Goal: Task Accomplishment & Management: Use online tool/utility

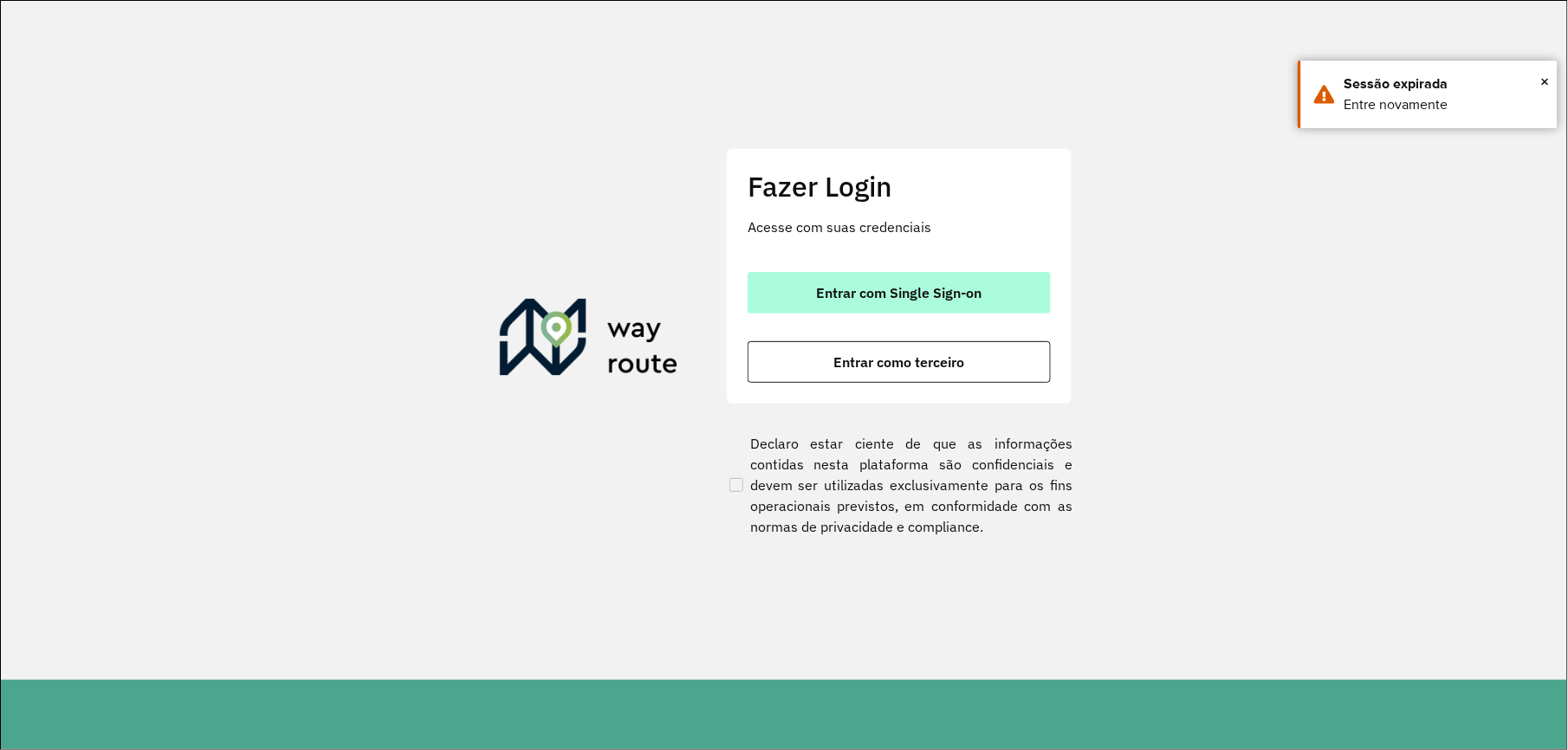
click at [884, 303] on button "Entrar com Single Sign-on" at bounding box center [899, 292] width 304 height 41
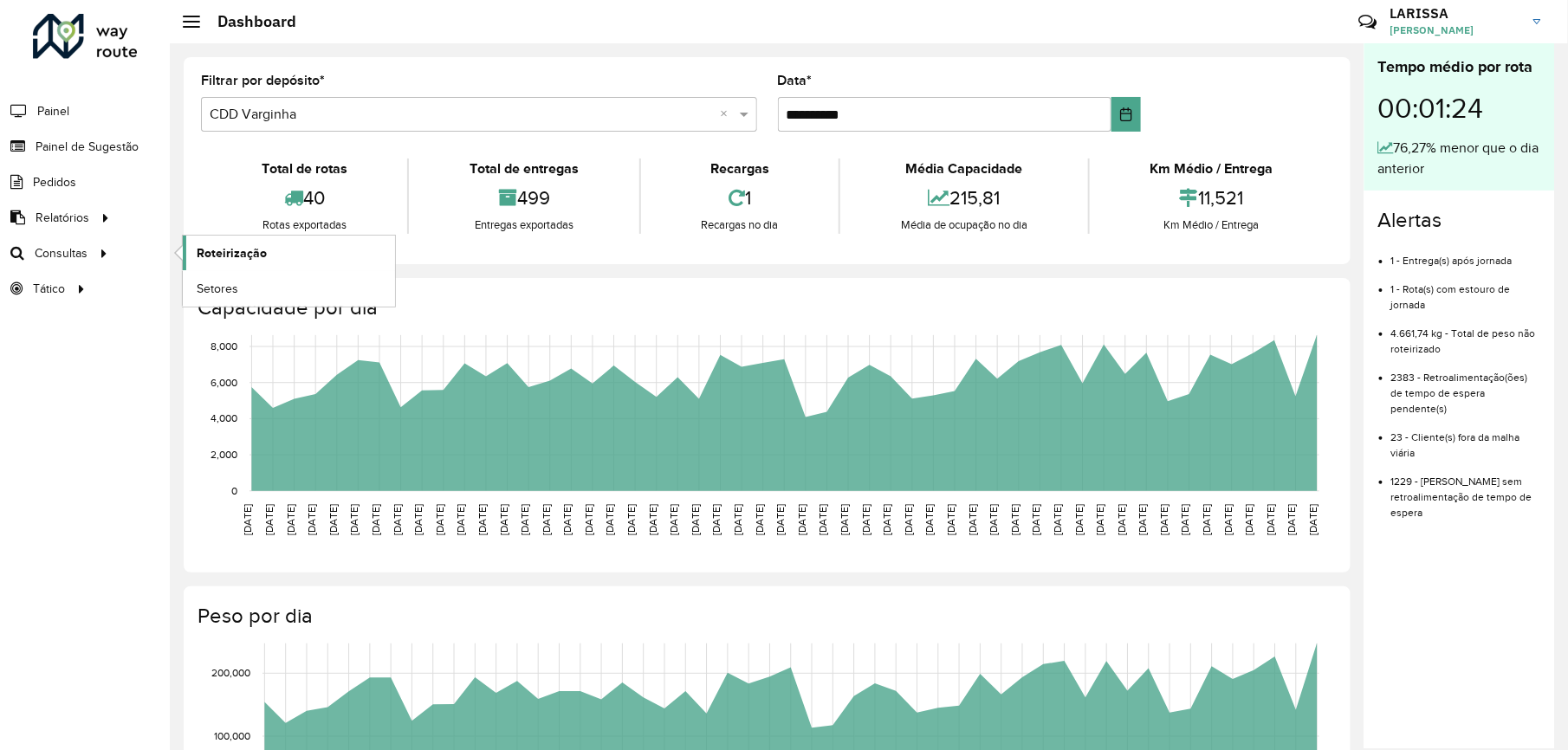
click at [228, 260] on span "Roteirização" at bounding box center [231, 253] width 71 height 18
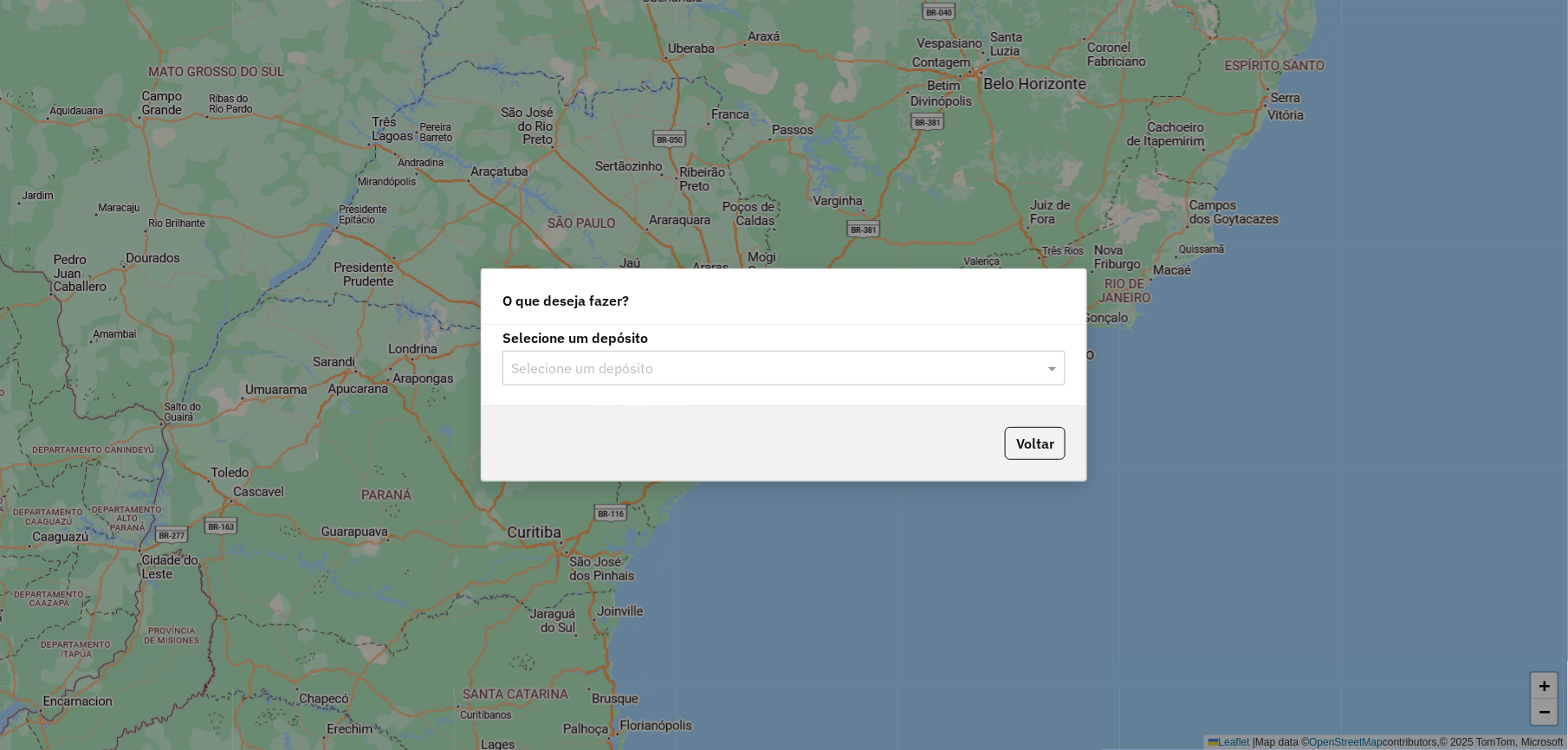
click at [557, 360] on input "text" at bounding box center [767, 369] width 511 height 21
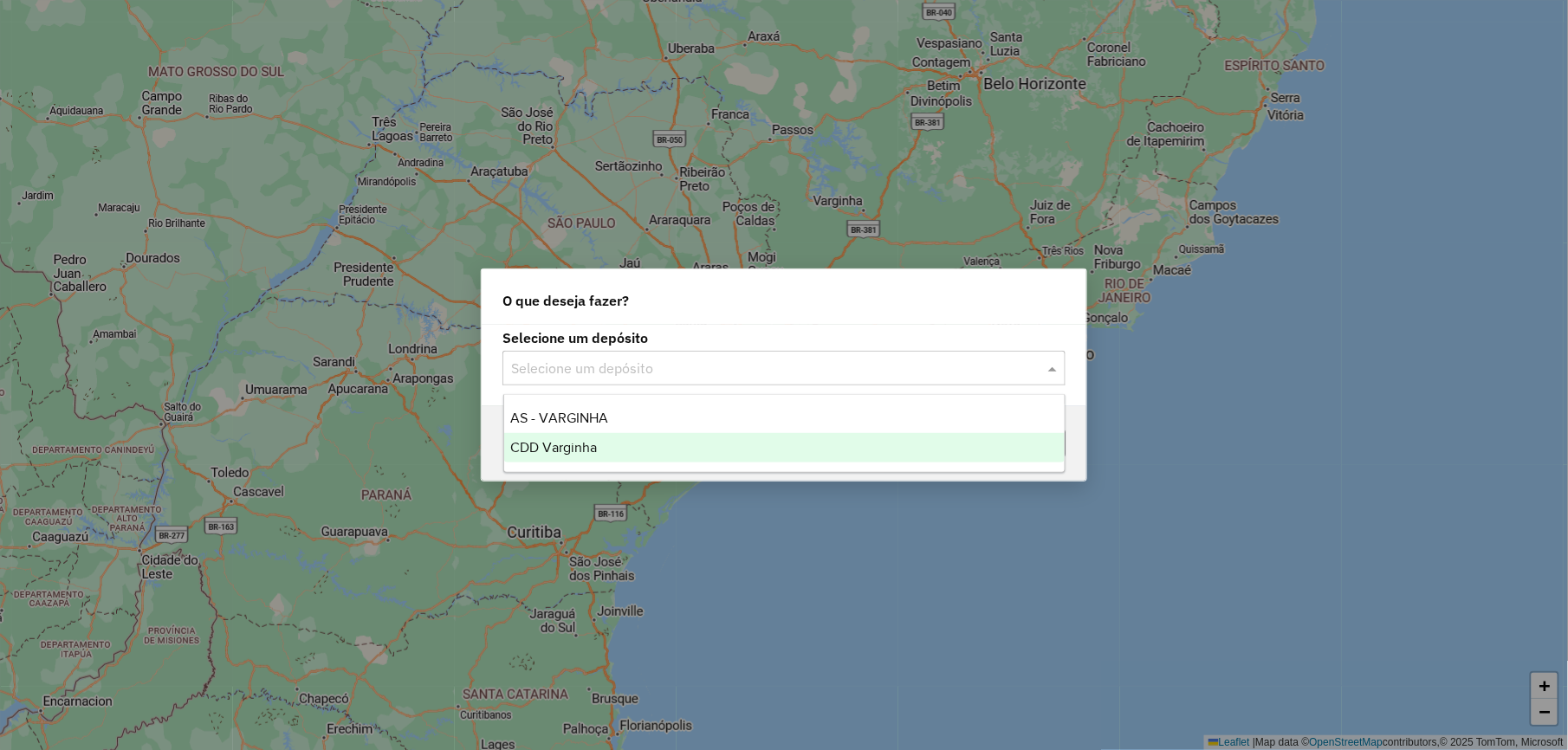
click at [590, 455] on div "CDD Varginha" at bounding box center [784, 447] width 560 height 29
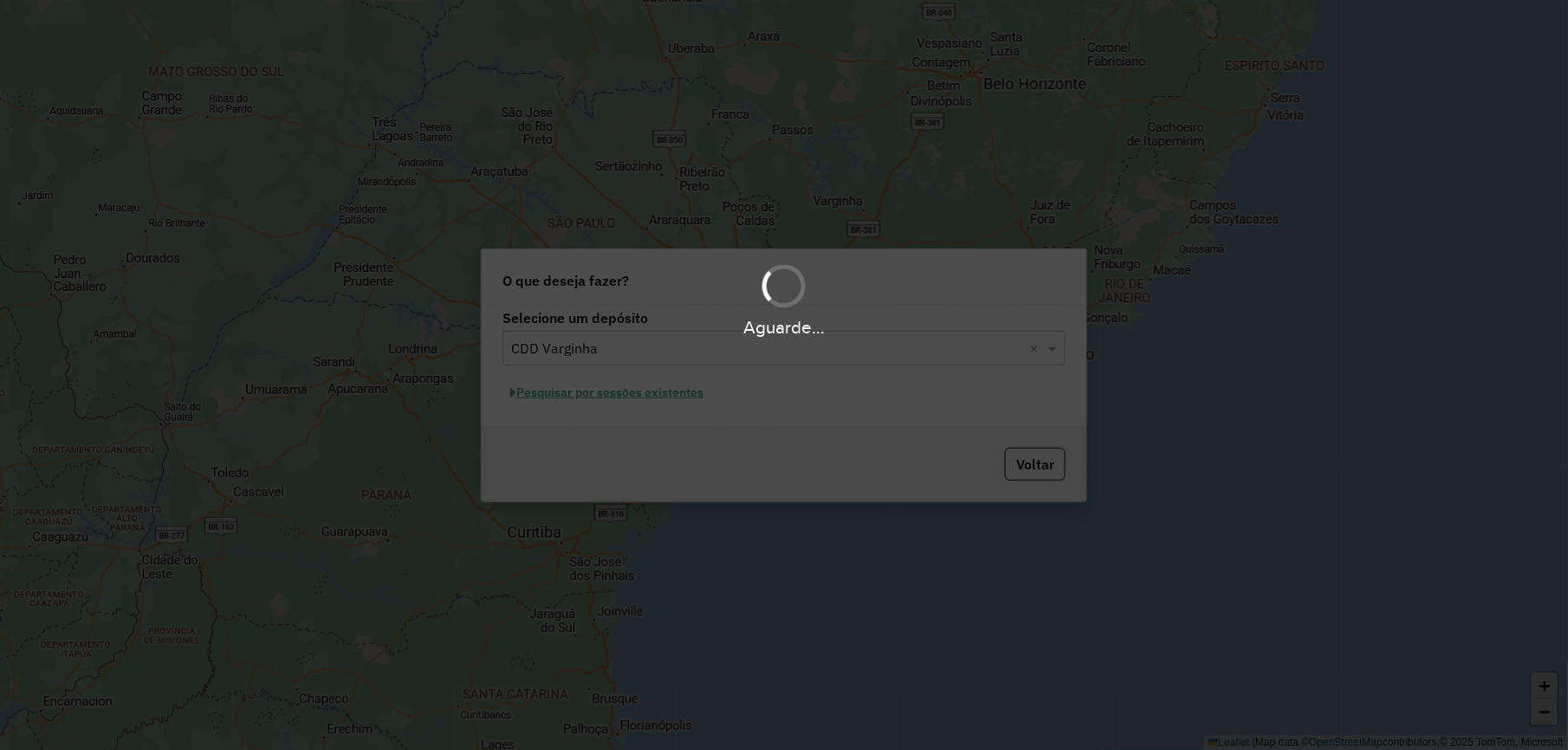
click at [631, 393] on div "Aguarde..." at bounding box center [784, 375] width 1568 height 750
click at [629, 392] on div "Aguarde..." at bounding box center [784, 375] width 1568 height 750
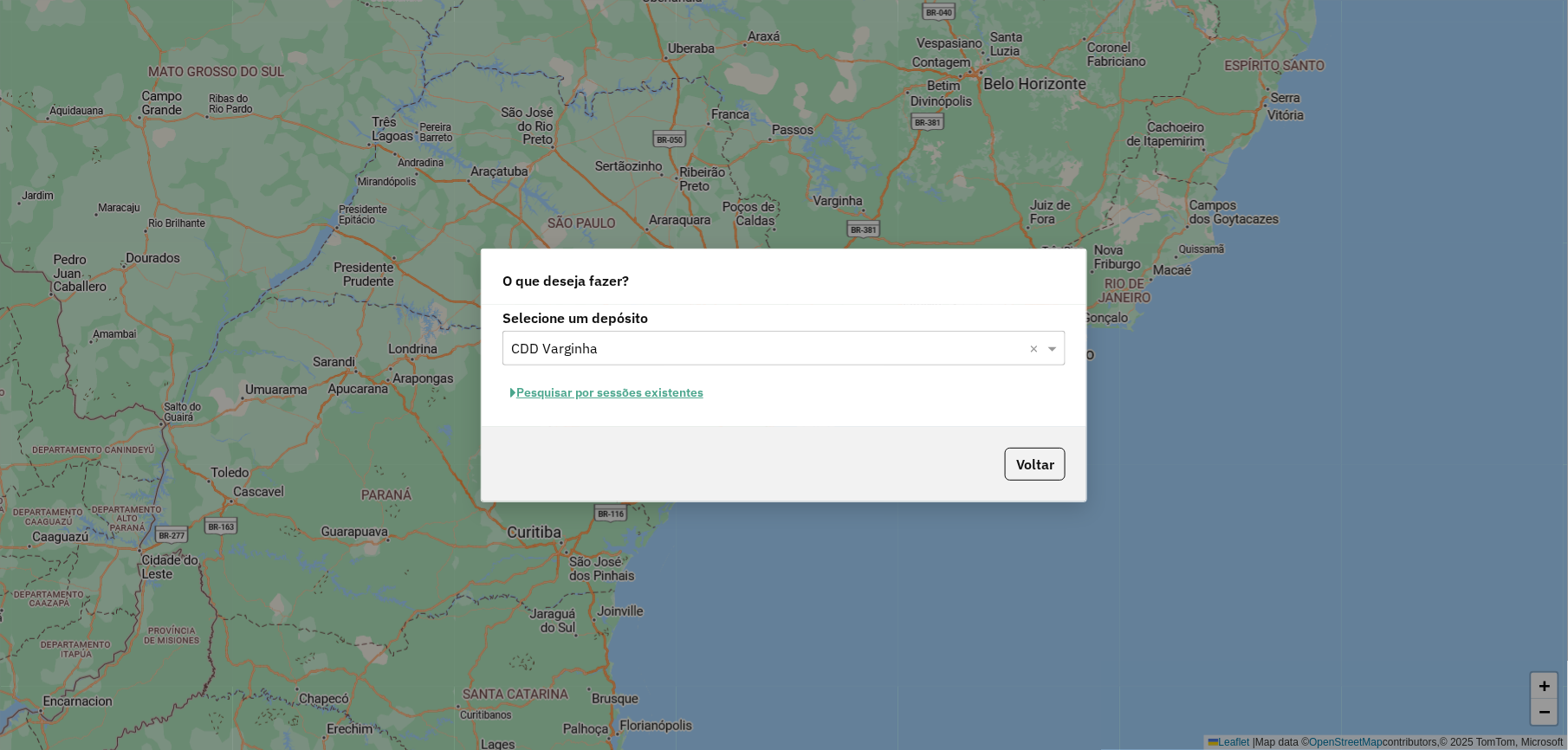
click at [647, 389] on button "Pesquisar por sessões existentes" at bounding box center [607, 393] width 209 height 27
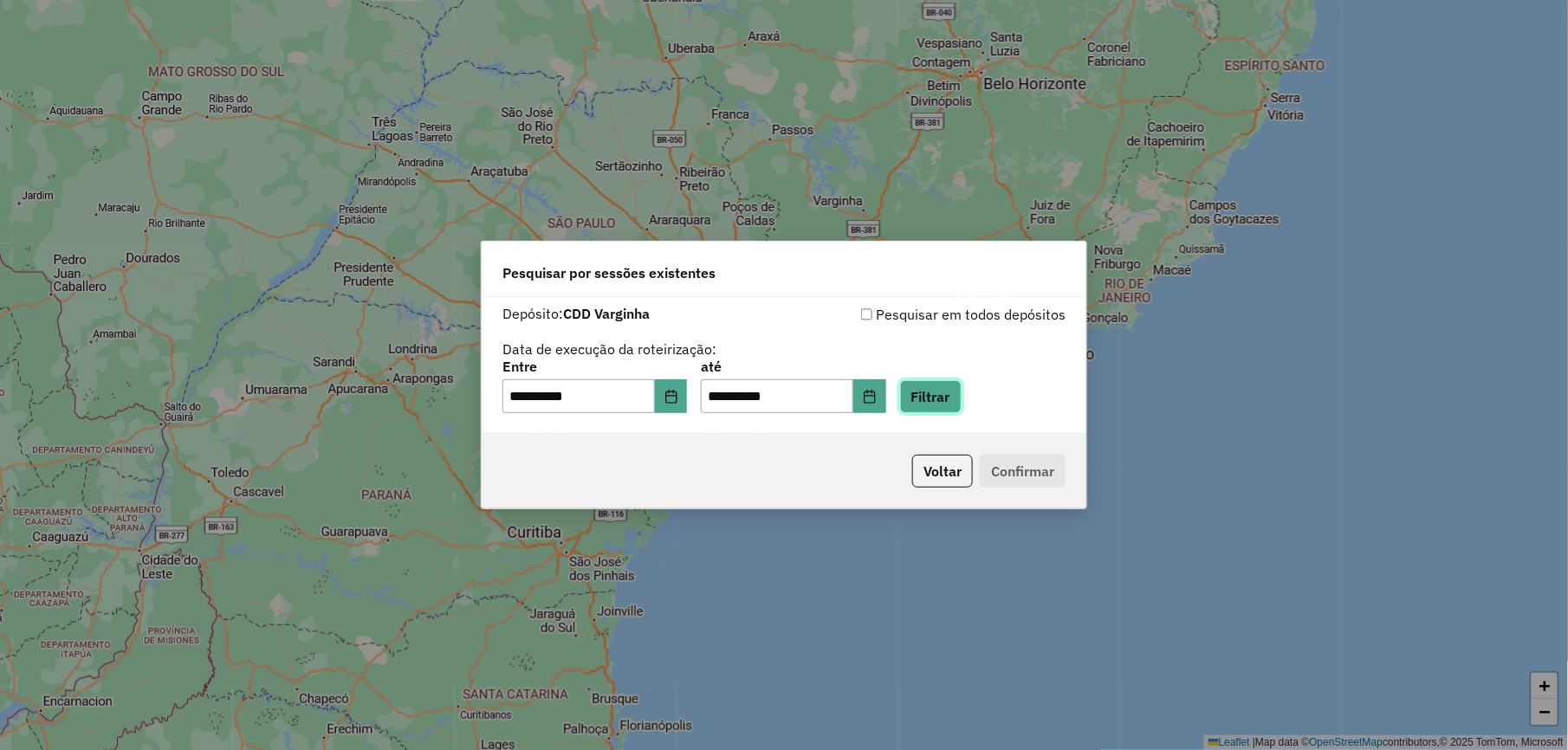
click at [945, 389] on button "Filtrar" at bounding box center [931, 397] width 61 height 33
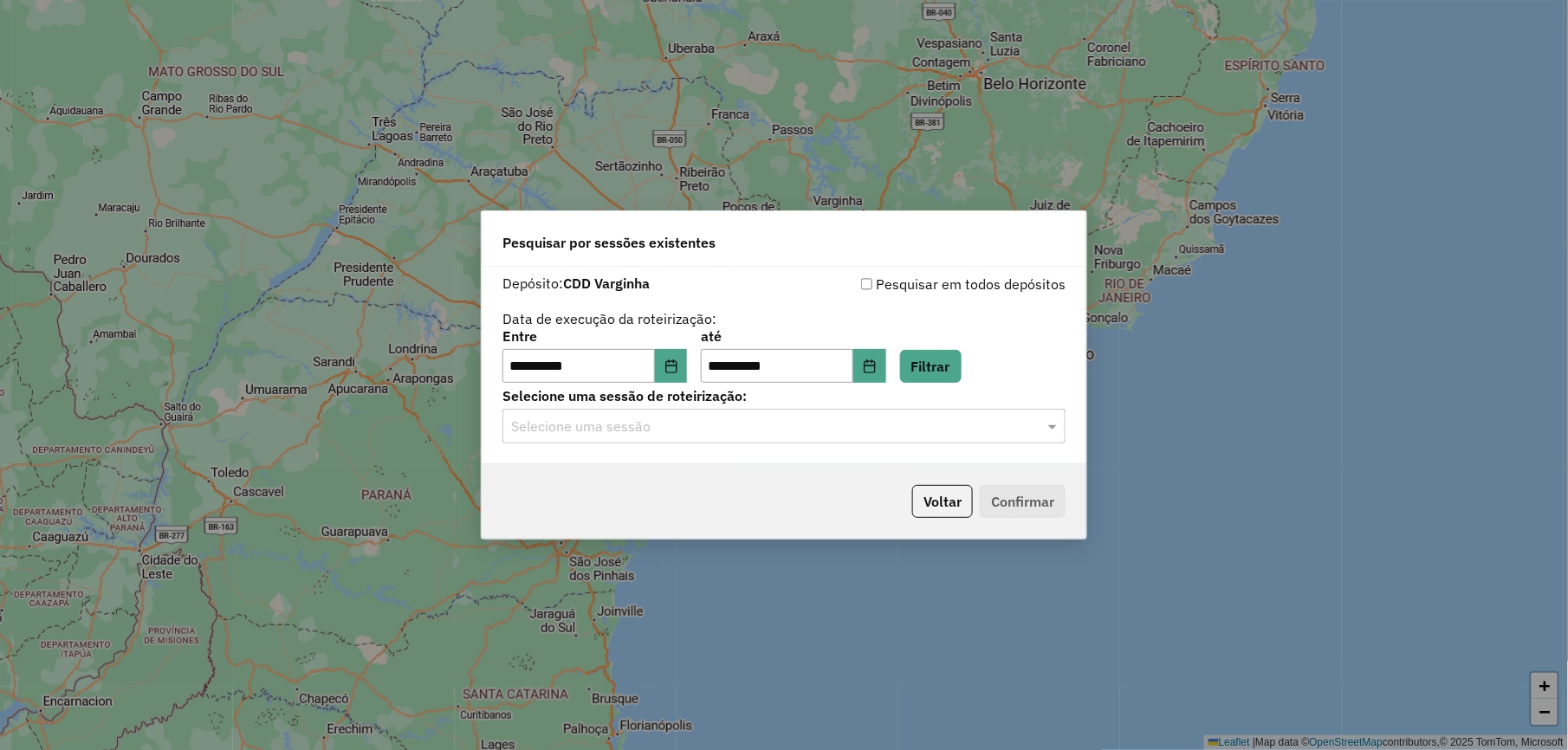
click at [869, 437] on input "text" at bounding box center [767, 427] width 511 height 21
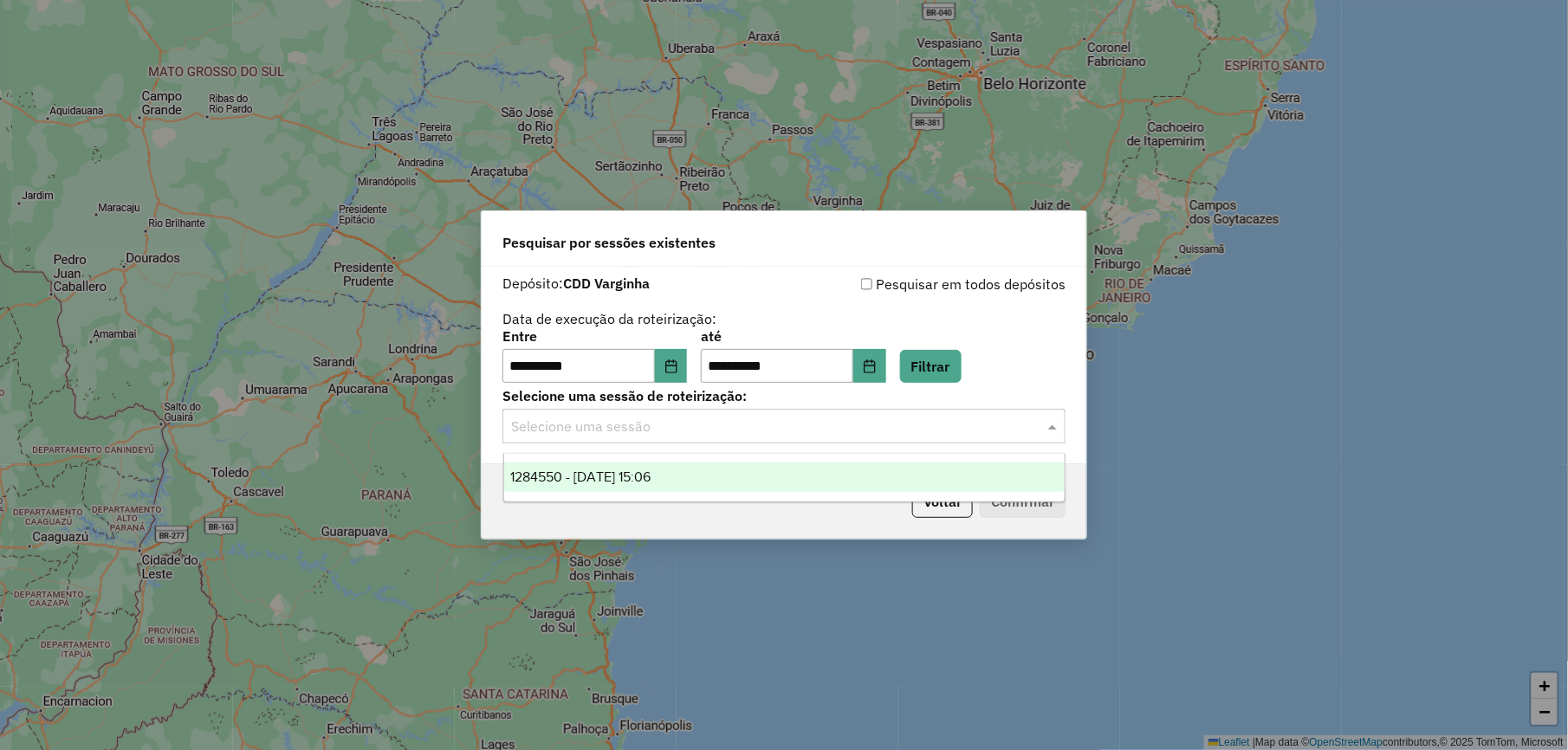
click at [792, 472] on div "1284550 - 29/09/2025 15:06" at bounding box center [784, 477] width 560 height 29
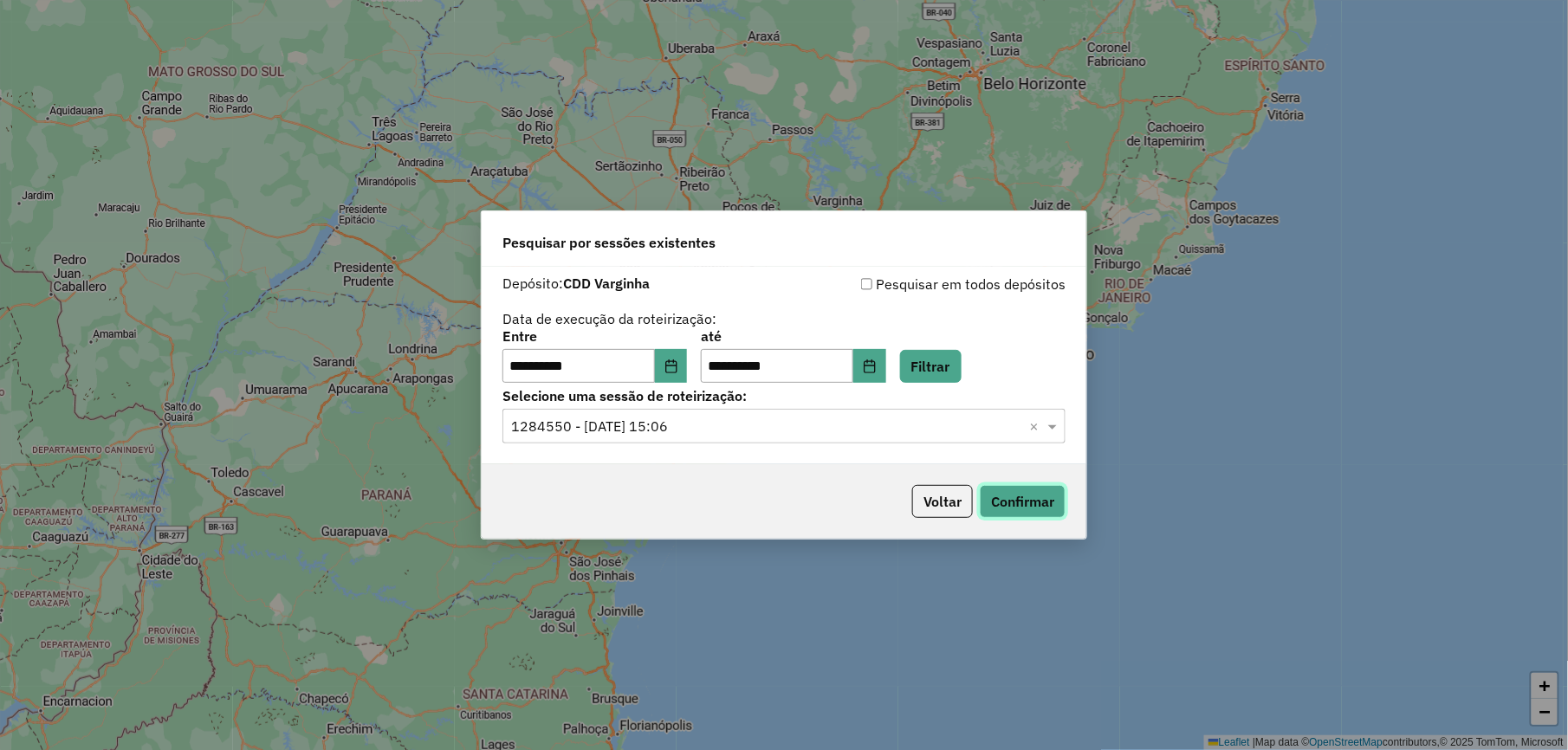
click at [1002, 499] on button "Confirmar" at bounding box center [1022, 501] width 86 height 33
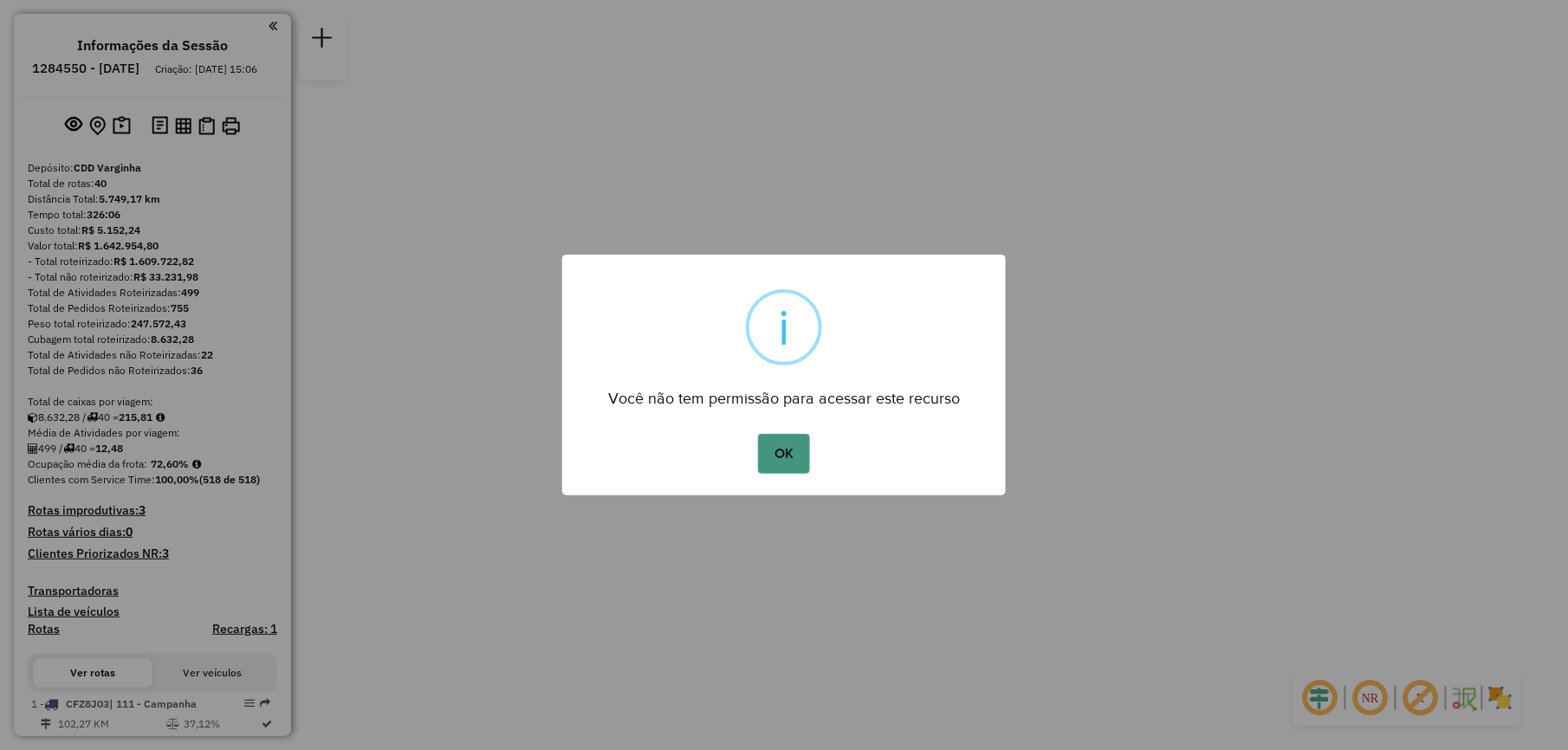
click at [780, 458] on button "OK" at bounding box center [783, 454] width 51 height 39
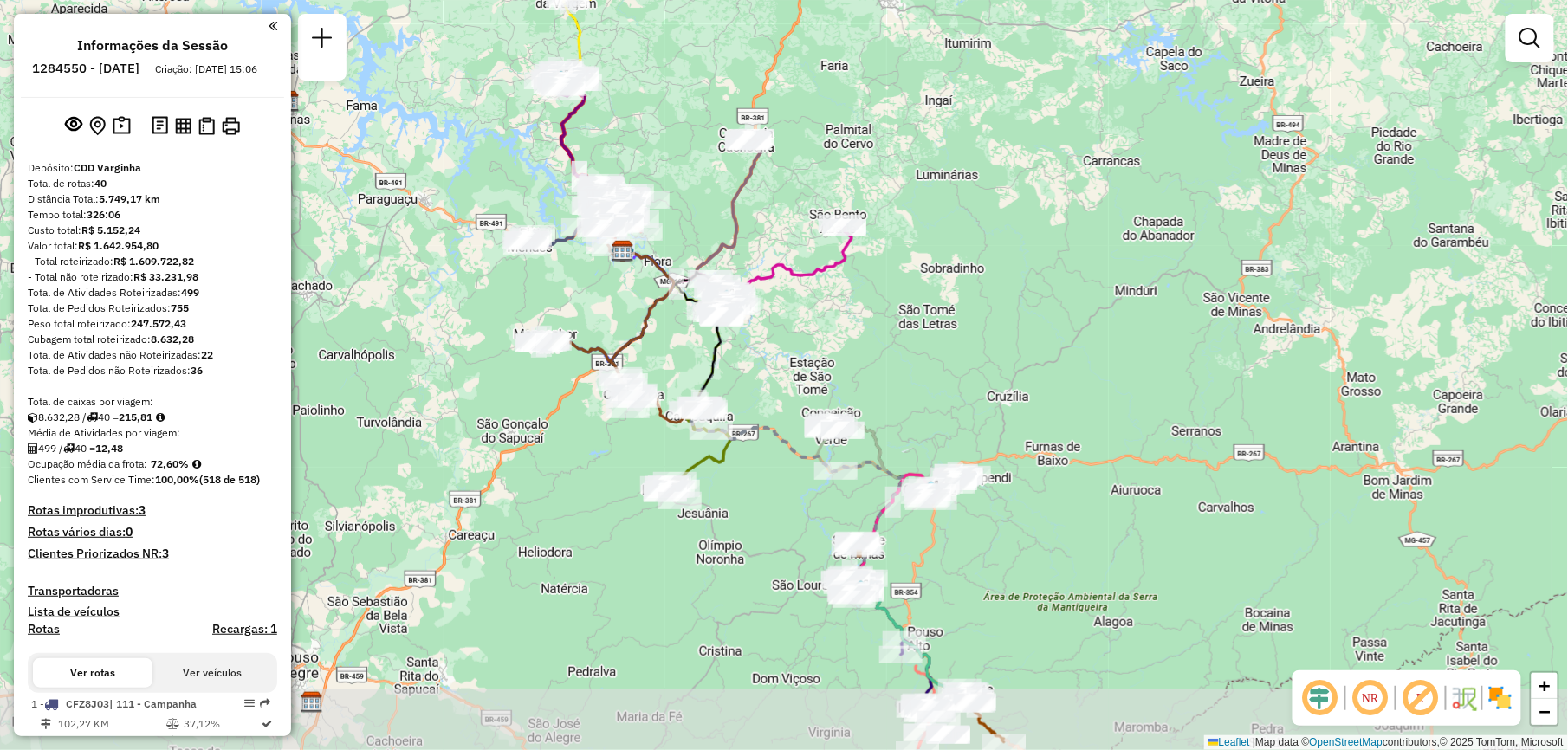
drag, startPoint x: 884, startPoint y: 465, endPoint x: 1072, endPoint y: 389, distance: 202.8
click at [1072, 389] on div "Janela de atendimento Grade de atendimento Capacidade Transportadoras Veículos …" at bounding box center [784, 375] width 1568 height 750
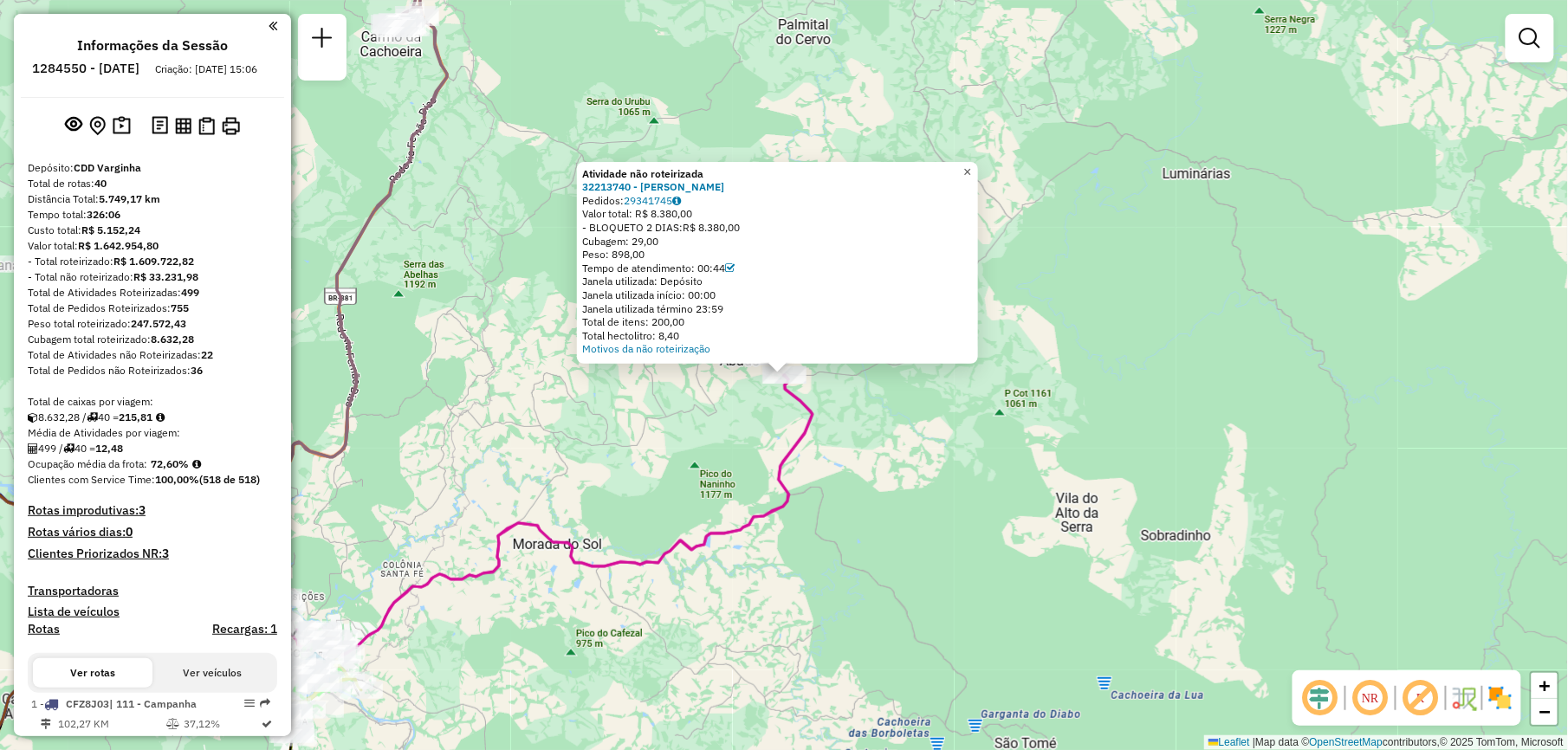
click at [979, 170] on link "×" at bounding box center [967, 172] width 21 height 21
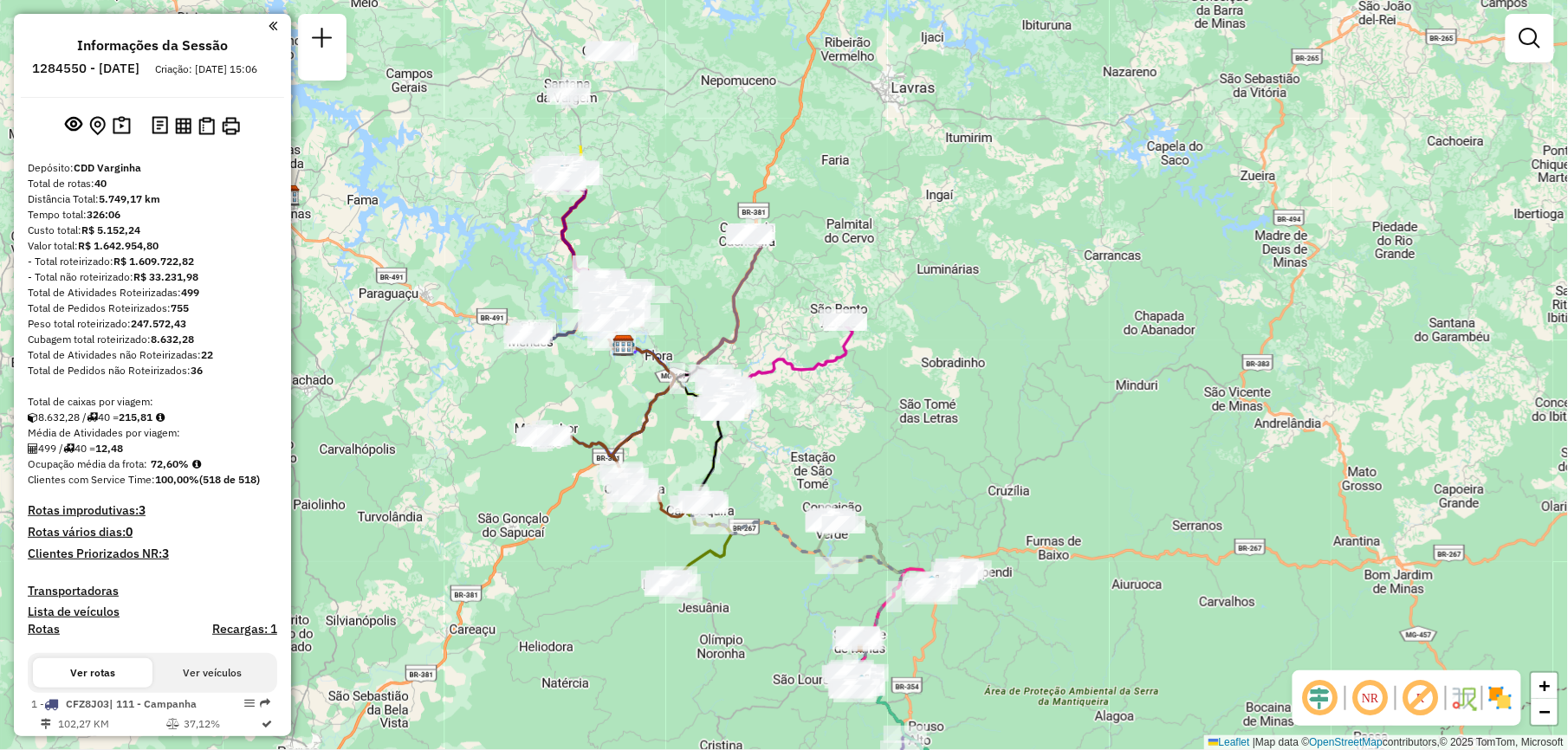
drag, startPoint x: 641, startPoint y: 178, endPoint x: 846, endPoint y: 398, distance: 300.7
click at [846, 398] on div "Janela de atendimento Grade de atendimento Capacidade Transportadoras Veículos …" at bounding box center [784, 375] width 1568 height 750
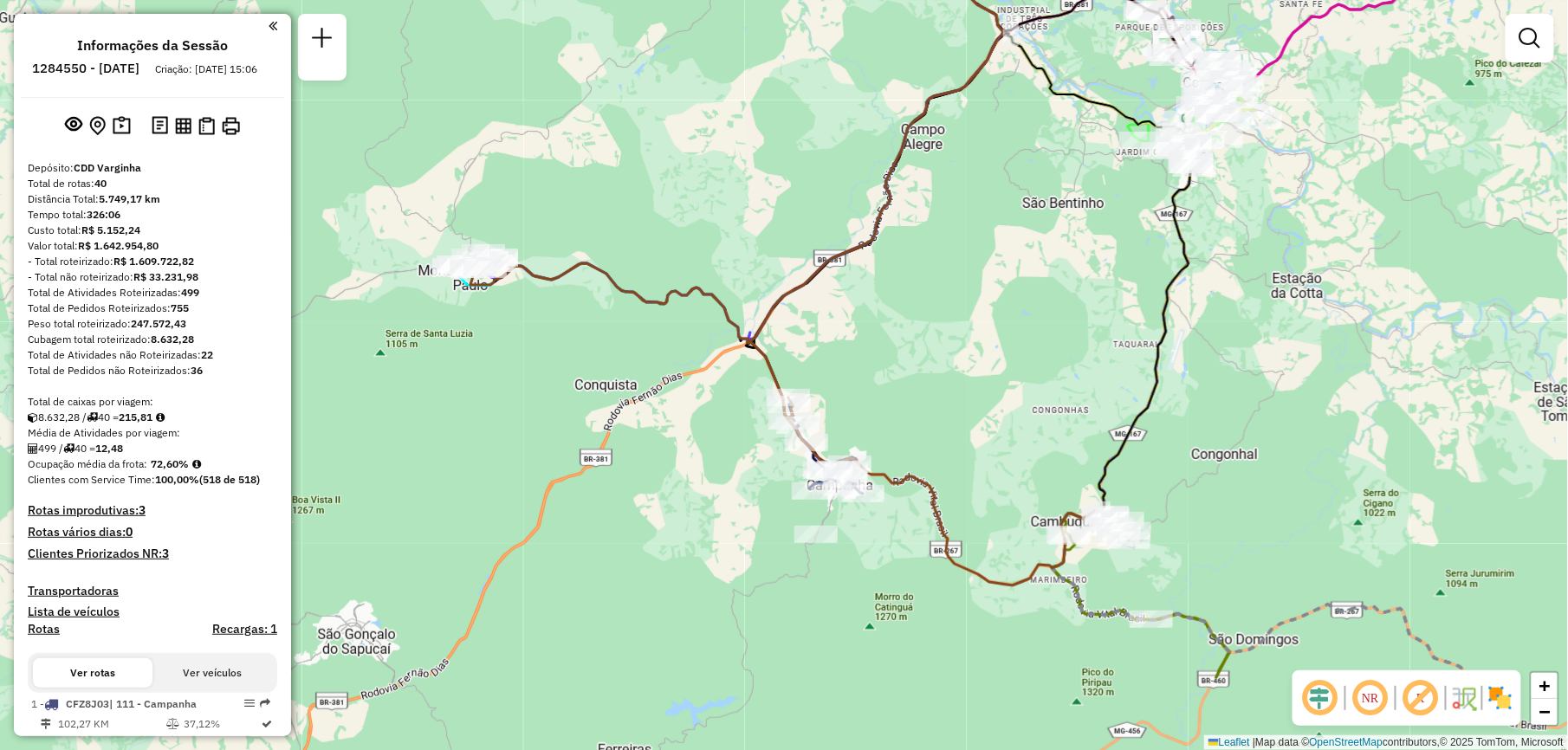
drag, startPoint x: 662, startPoint y: 383, endPoint x: 712, endPoint y: 184, distance: 205.2
click at [712, 184] on div "Janela de atendimento Grade de atendimento Capacidade Transportadoras Veículos …" at bounding box center [784, 375] width 1568 height 750
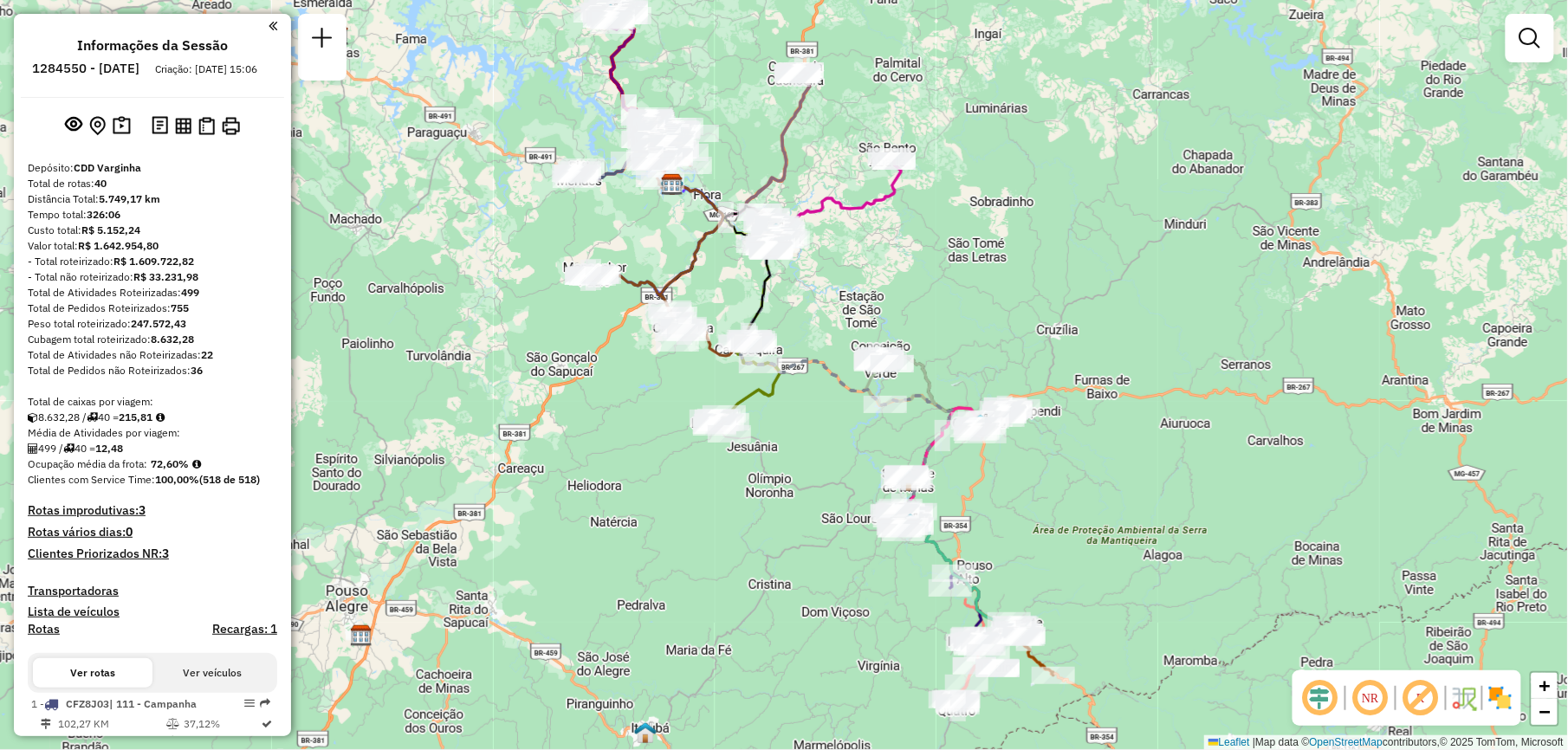
drag, startPoint x: 1100, startPoint y: 269, endPoint x: 1044, endPoint y: 326, distance: 79.9
click at [1044, 326] on div "Janela de atendimento Grade de atendimento Capacidade Transportadoras Veículos …" at bounding box center [784, 375] width 1568 height 750
